Goal: Task Accomplishment & Management: Manage account settings

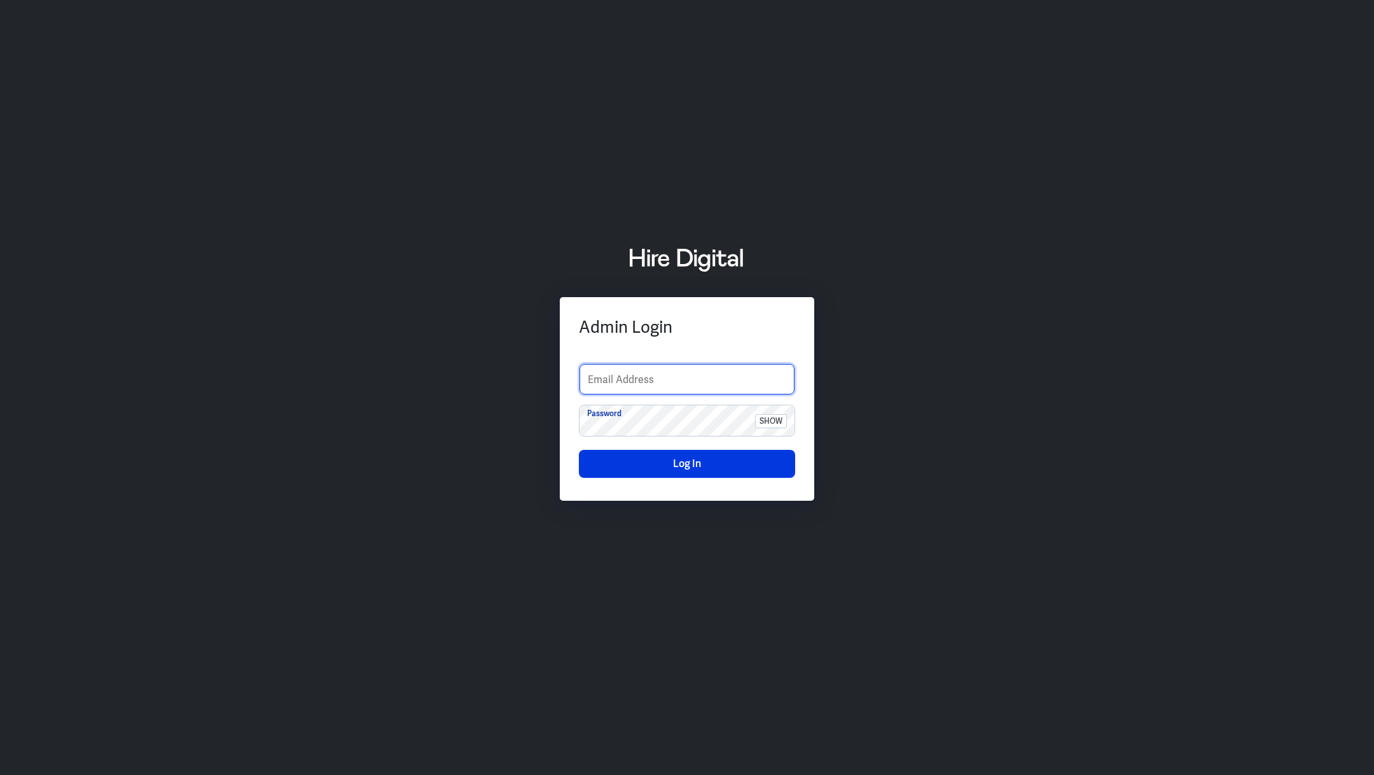
click at [633, 382] on input "text" at bounding box center [687, 379] width 215 height 31
type input "jaynee.dampier@outlook.com"
click at [765, 419] on span "show" at bounding box center [771, 421] width 32 height 14
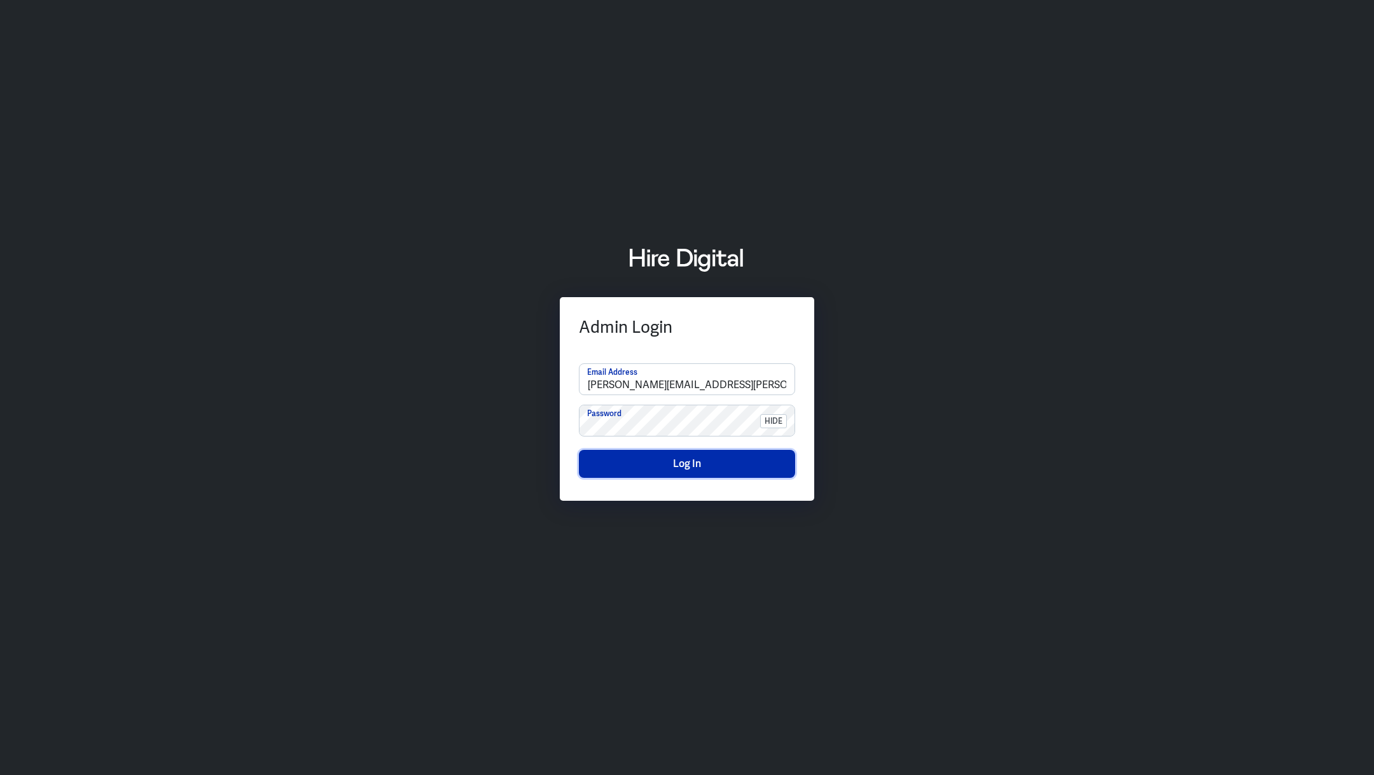
click at [716, 468] on button "Log In" at bounding box center [687, 464] width 216 height 28
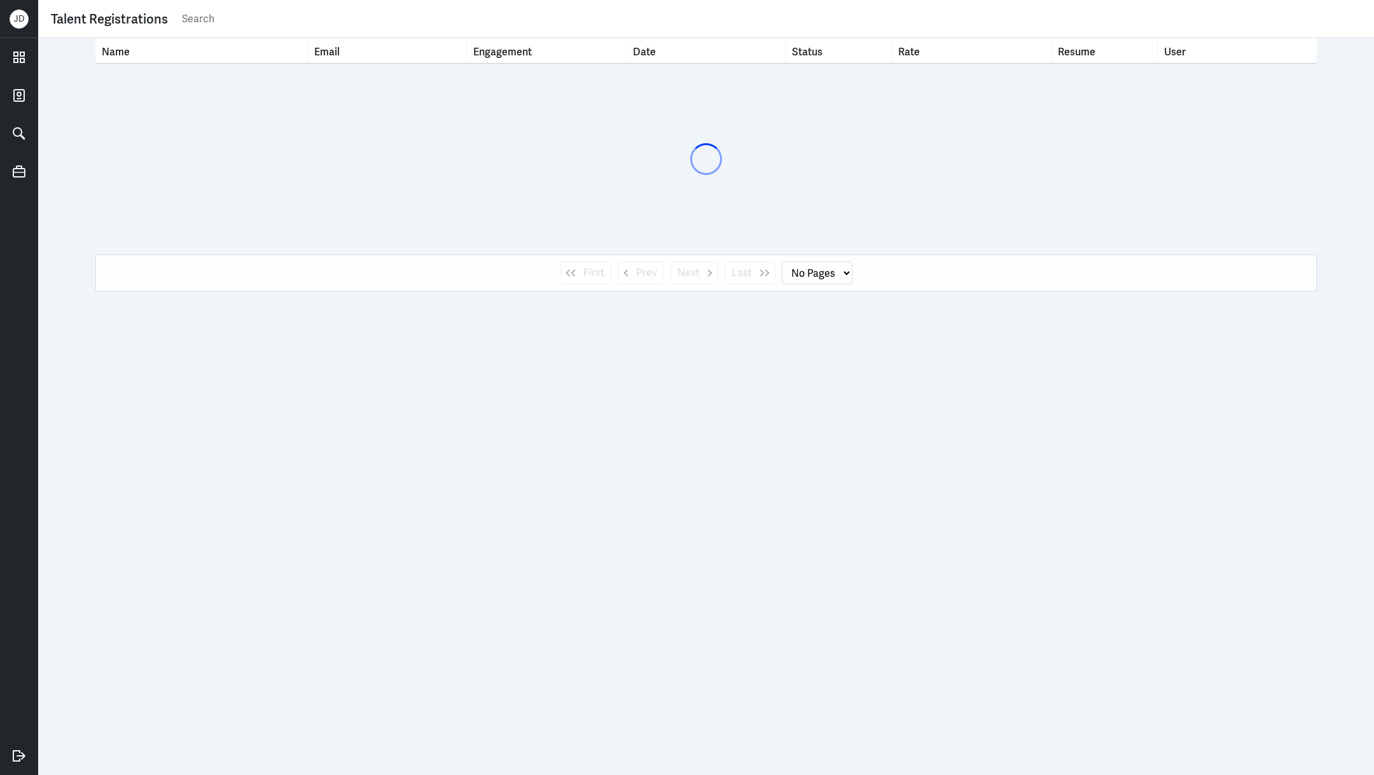
select select "1"
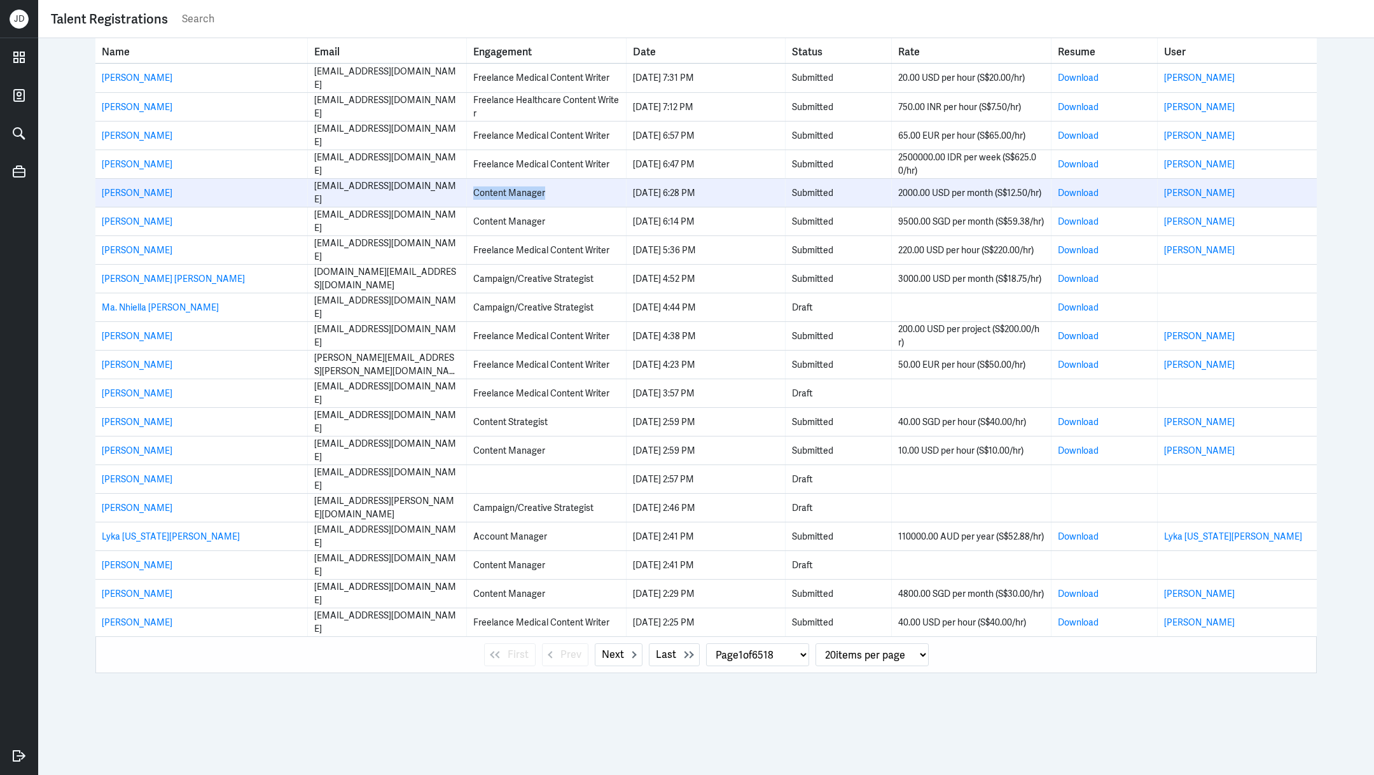
drag, startPoint x: 473, startPoint y: 192, endPoint x: 556, endPoint y: 193, distance: 82.1
click at [556, 193] on div "Content Manager" at bounding box center [546, 192] width 146 height 13
copy div "Content Manager"
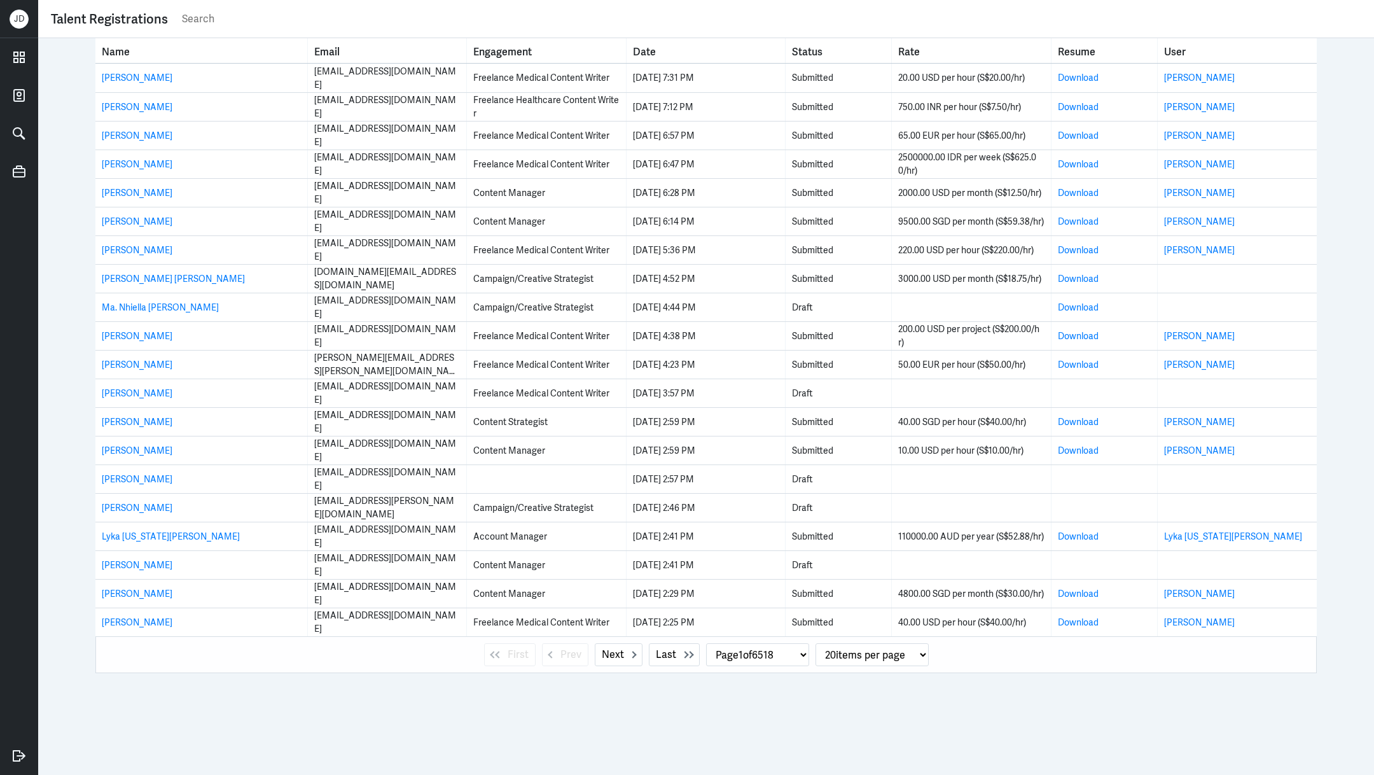
click at [334, 19] on input "text" at bounding box center [771, 19] width 1181 height 19
paste input "Content Manager"
type input "Content Manager"
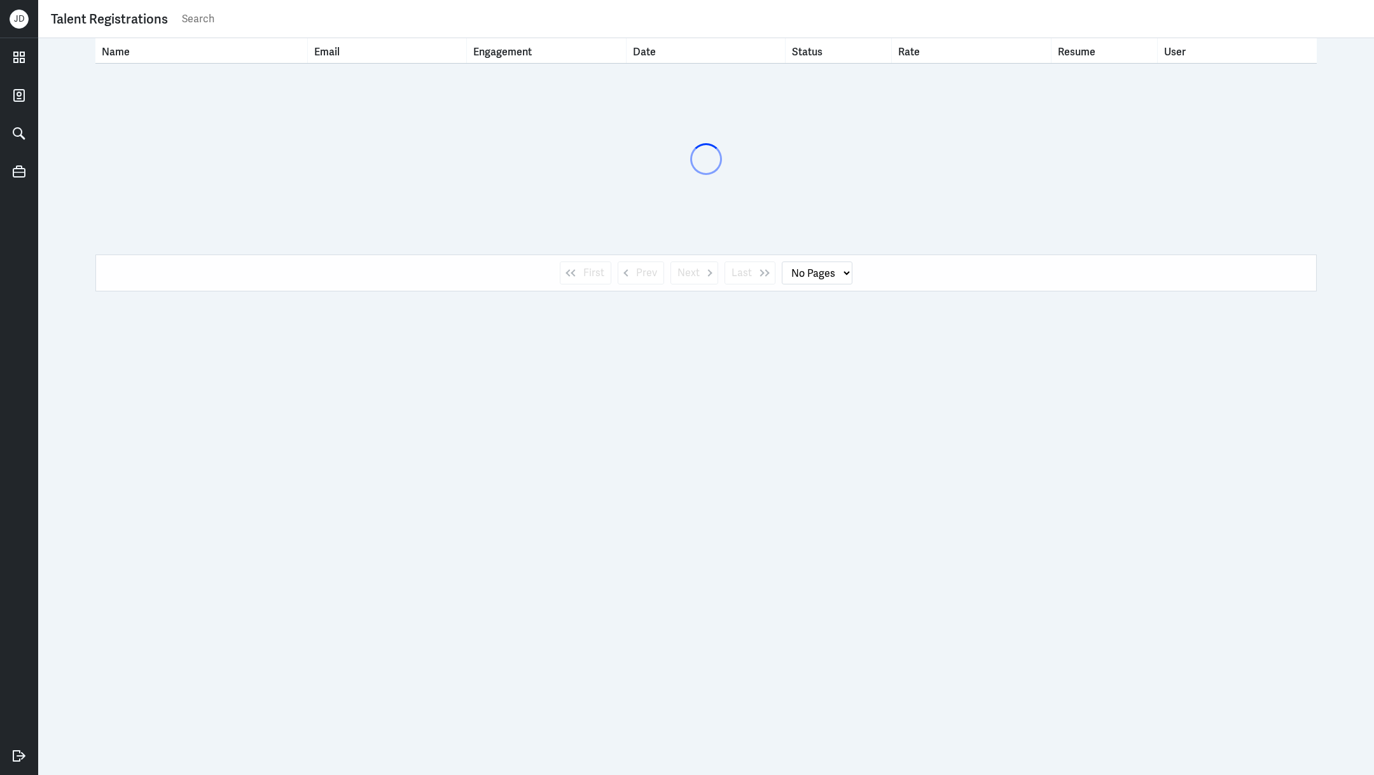
click at [305, 22] on input "text" at bounding box center [771, 19] width 1181 height 19
type input "shiro"
select select "1"
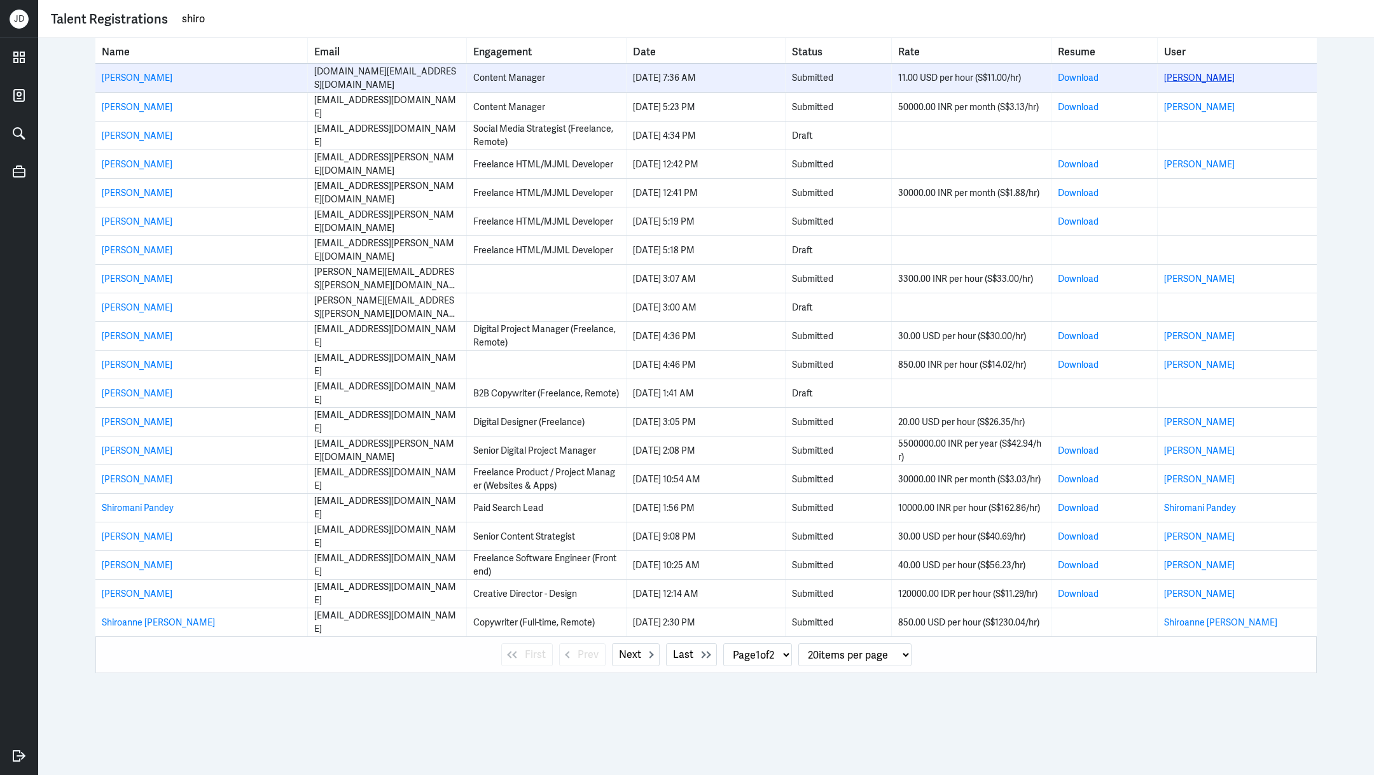
click at [1192, 74] on link "[PERSON_NAME]" at bounding box center [1200, 77] width 71 height 11
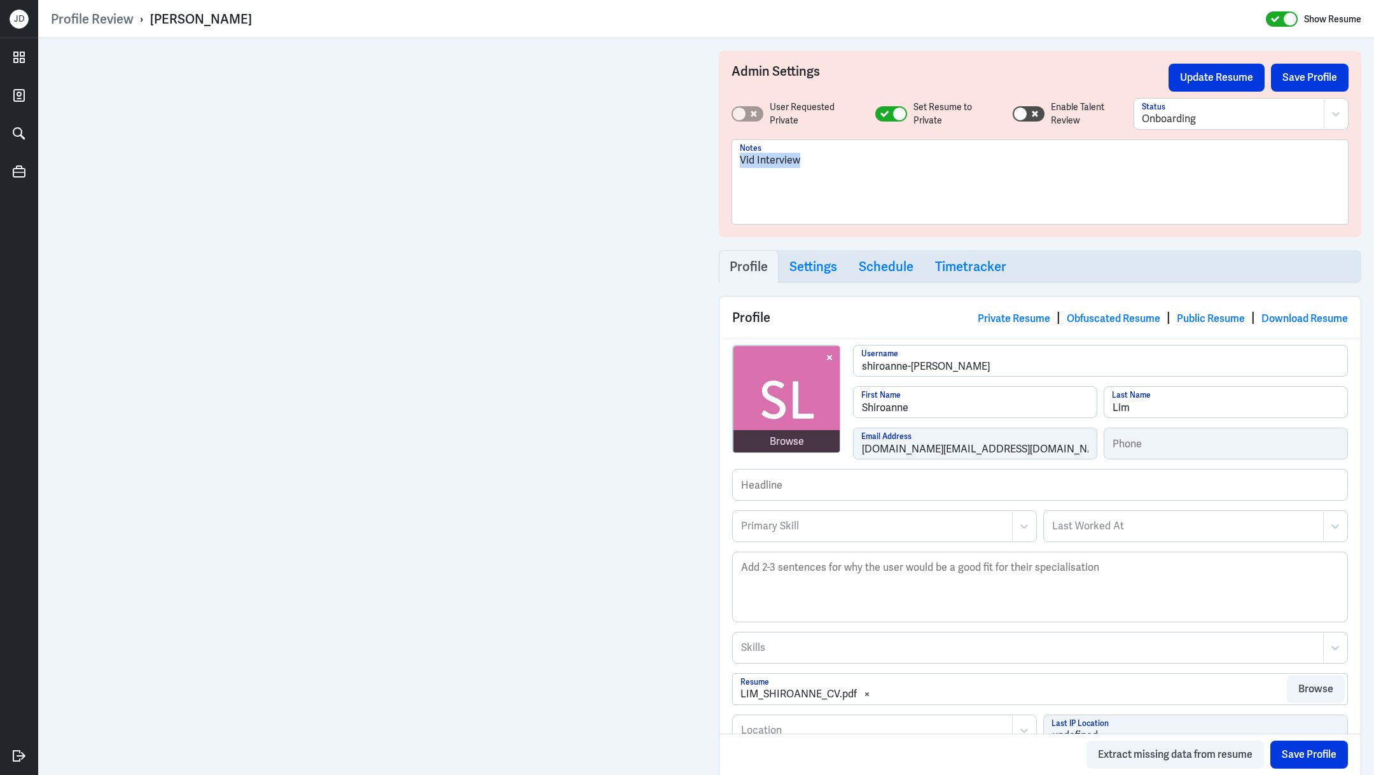
drag, startPoint x: 834, startPoint y: 162, endPoint x: 686, endPoint y: 150, distance: 148.1
click at [582, 44] on div "Admin Settings Update Resume Save Profile User Requested Private Set Resume to …" at bounding box center [706, 606] width 1336 height 1136
click at [1299, 78] on button "Save Profile" at bounding box center [1310, 78] width 78 height 28
click at [888, 195] on div "Rejected" at bounding box center [1040, 187] width 601 height 69
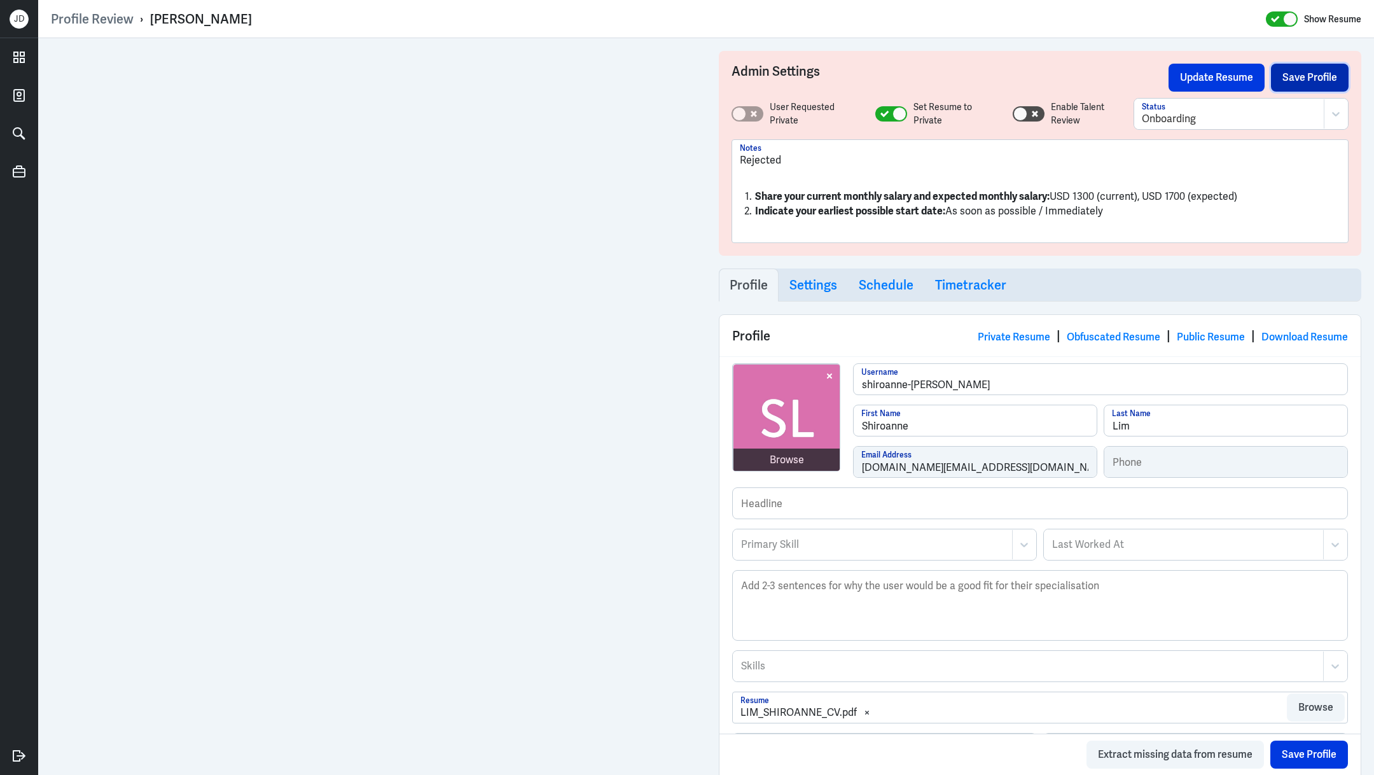
click at [1325, 80] on button "Save Profile" at bounding box center [1310, 78] width 78 height 28
